Goal: Task Accomplishment & Management: Use online tool/utility

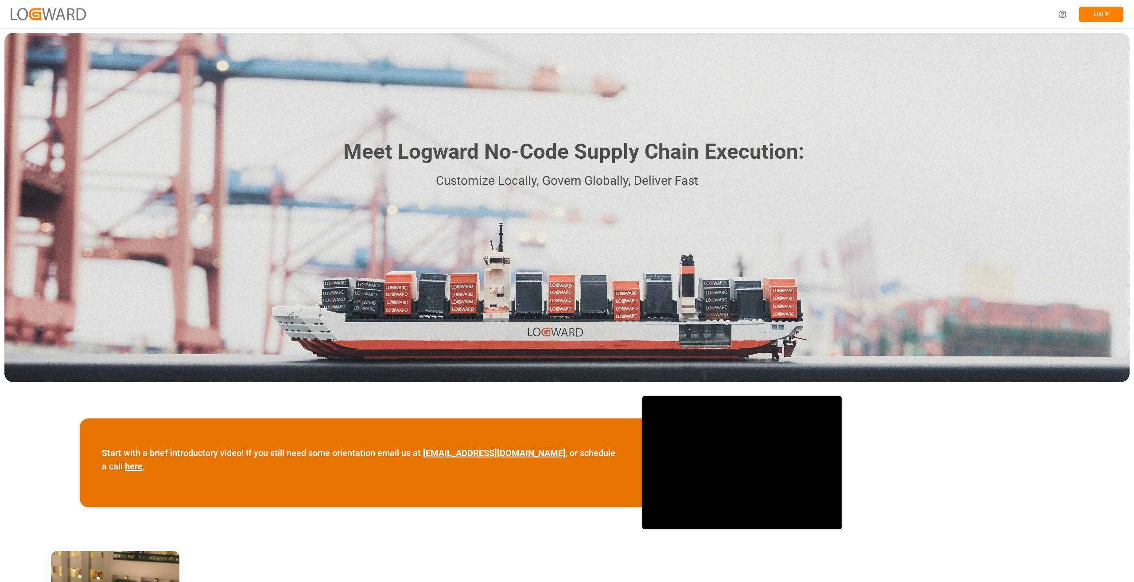
click at [1109, 10] on button "Log In" at bounding box center [1101, 15] width 44 height 16
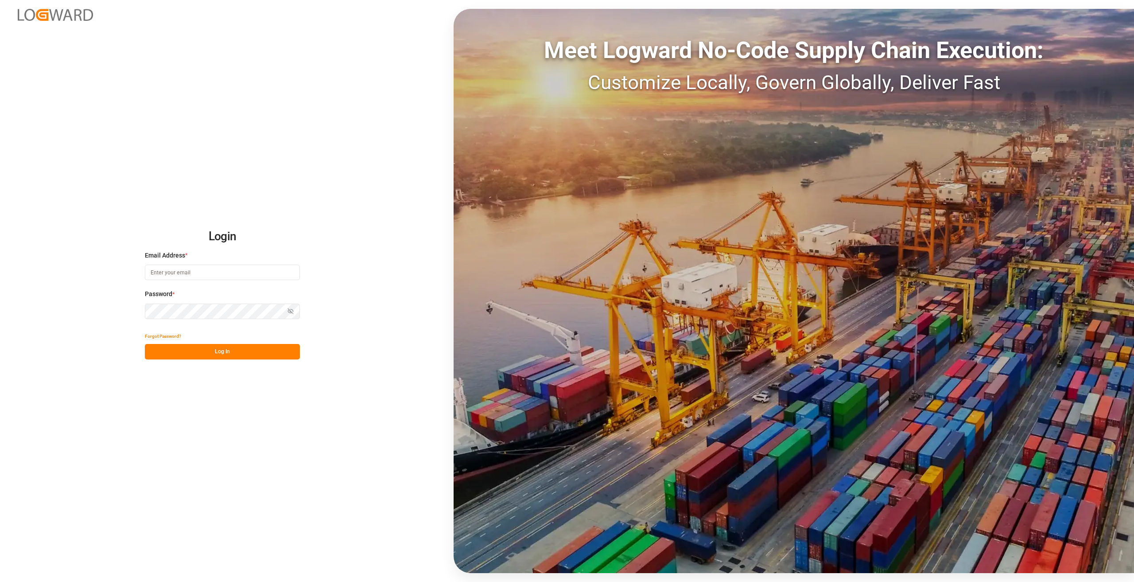
click at [231, 275] on input at bounding box center [222, 273] width 155 height 16
type input "[PERSON_NAME][EMAIL_ADDRESS][DOMAIN_NAME]"
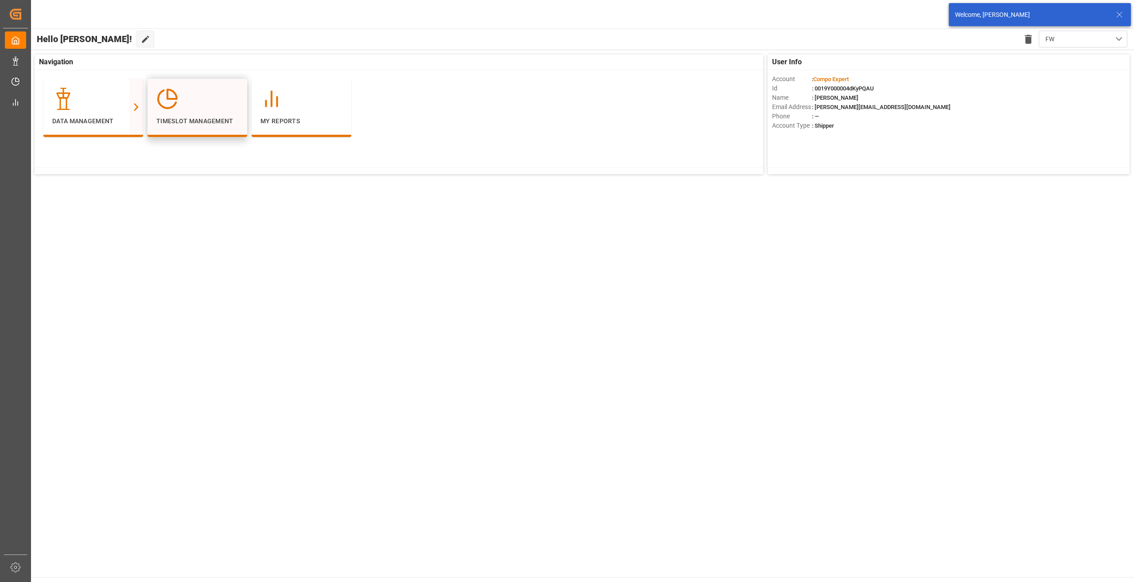
click at [212, 112] on div "Timeslot Management" at bounding box center [197, 107] width 82 height 38
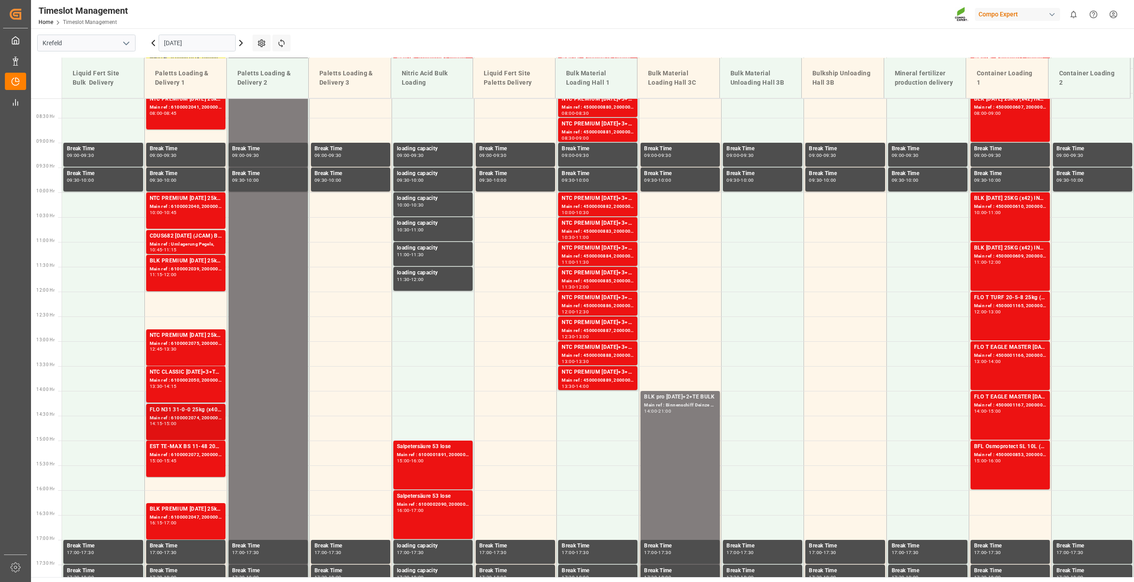
scroll to position [401, 0]
